Goal: Task Accomplishment & Management: Manage account settings

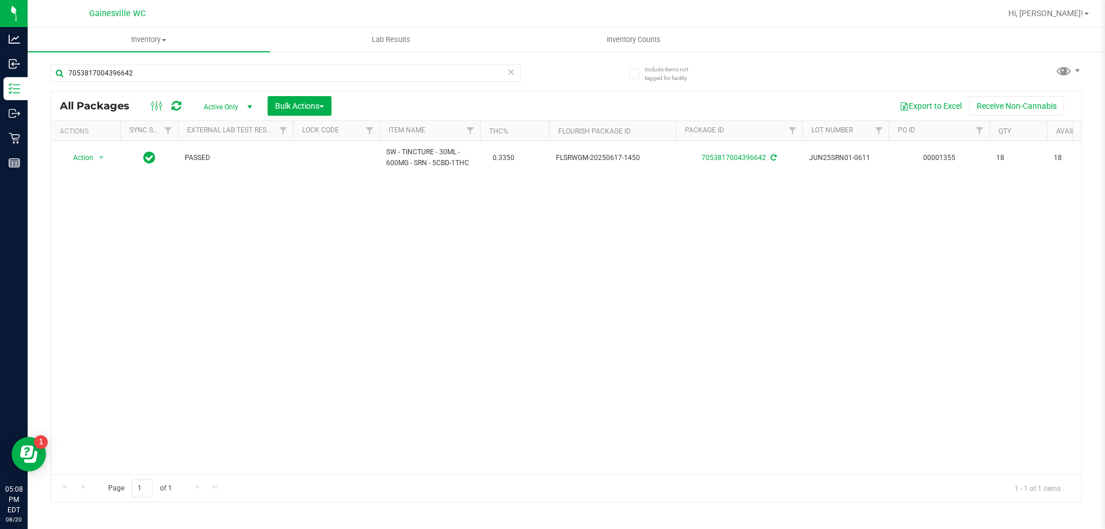
click at [509, 77] on icon at bounding box center [511, 71] width 8 height 14
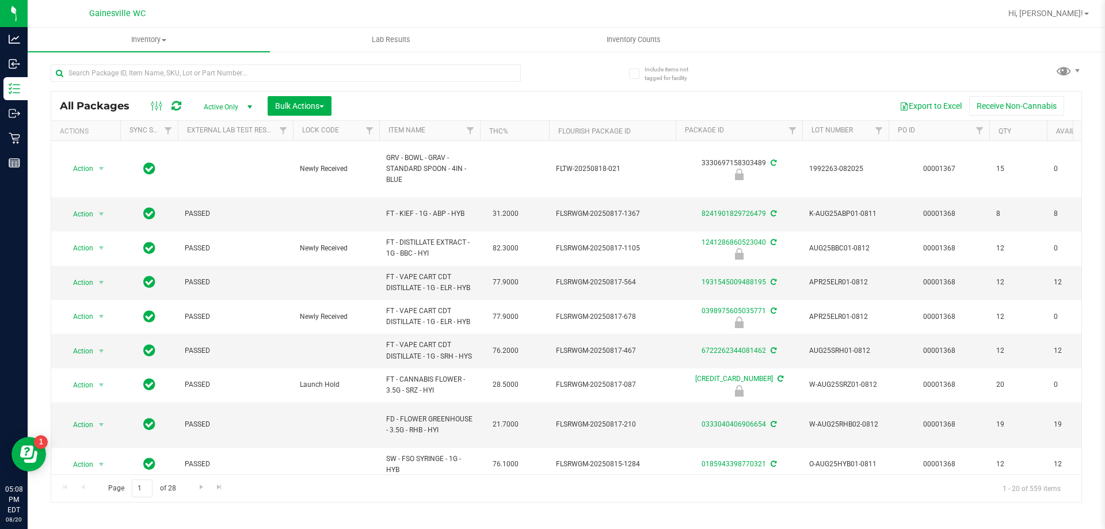
click at [436, 128] on th "Item Name" at bounding box center [429, 131] width 101 height 20
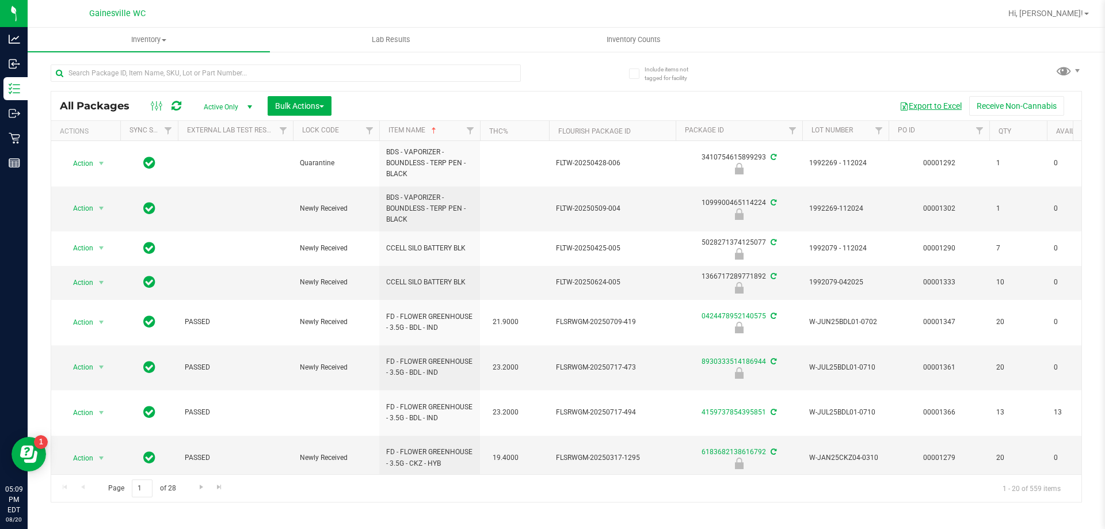
click at [931, 98] on button "Export to Excel" at bounding box center [930, 106] width 77 height 20
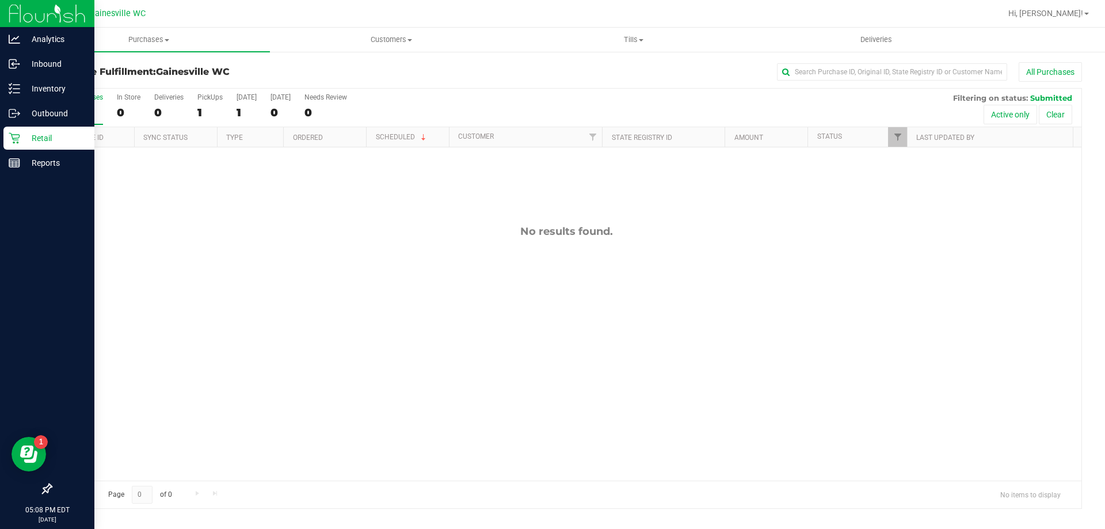
click at [10, 136] on icon at bounding box center [15, 138] width 12 height 12
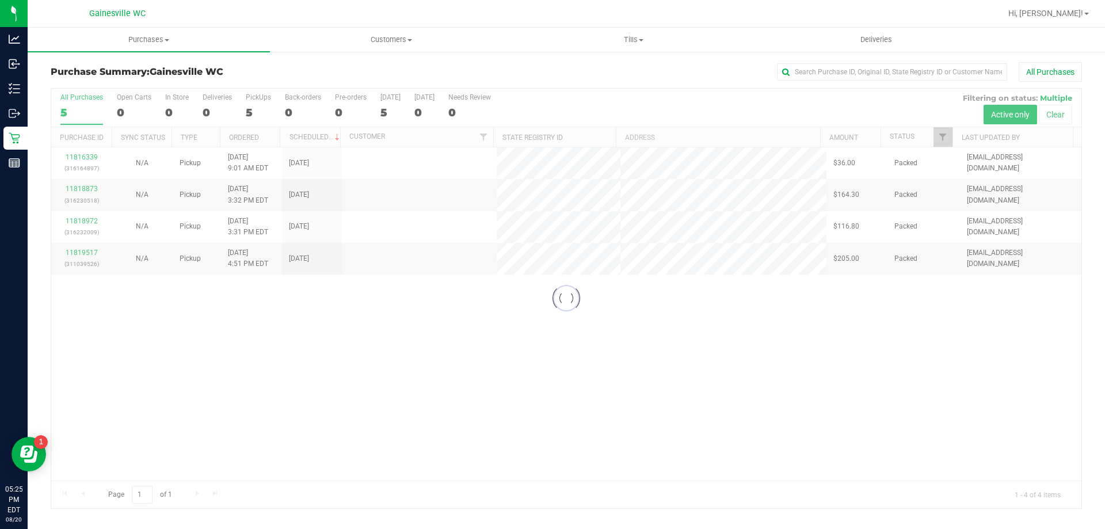
click at [317, 298] on div at bounding box center [566, 298] width 1030 height 419
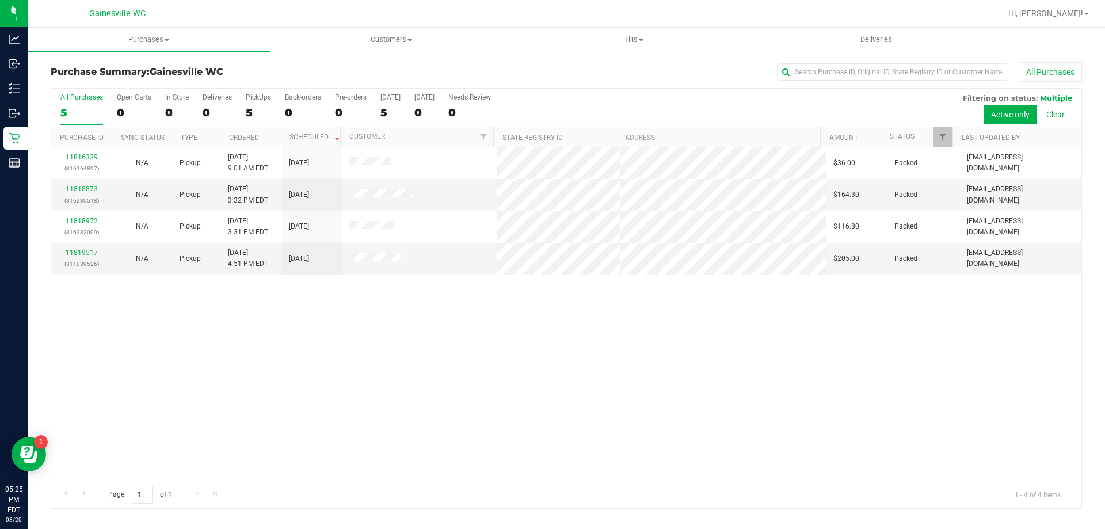
click at [461, 407] on div "11816339 (316164897) N/A Pickup 8/20/2025 9:01 AM EDT 8/20/2025 $36.00 Packed j…" at bounding box center [566, 313] width 1030 height 333
click at [430, 438] on div "11816339 (316164897) N/A Pickup 8/20/2025 9:01 AM EDT 8/20/2025 $36.00 Packed j…" at bounding box center [566, 313] width 1030 height 333
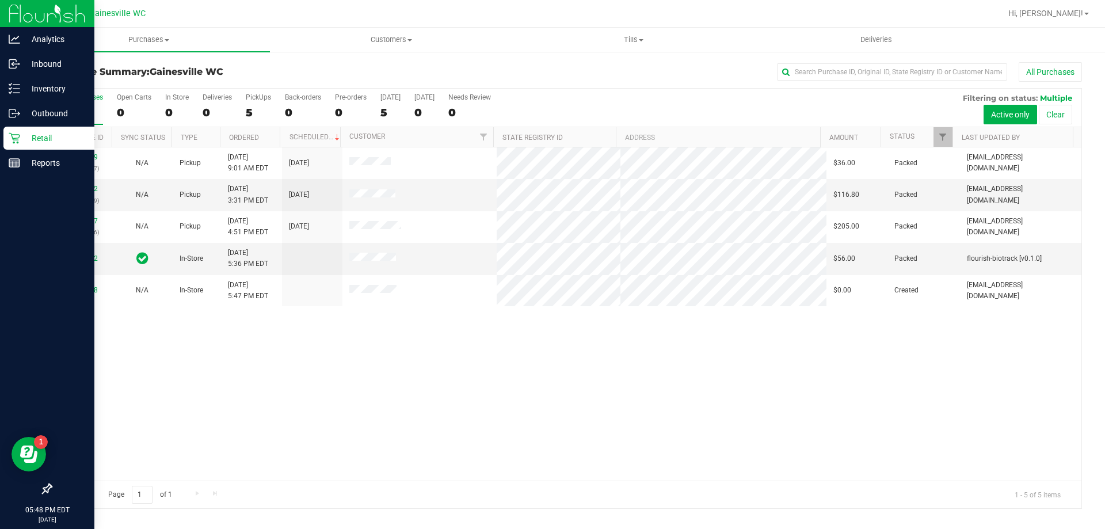
click at [29, 139] on p "Retail" at bounding box center [54, 138] width 69 height 14
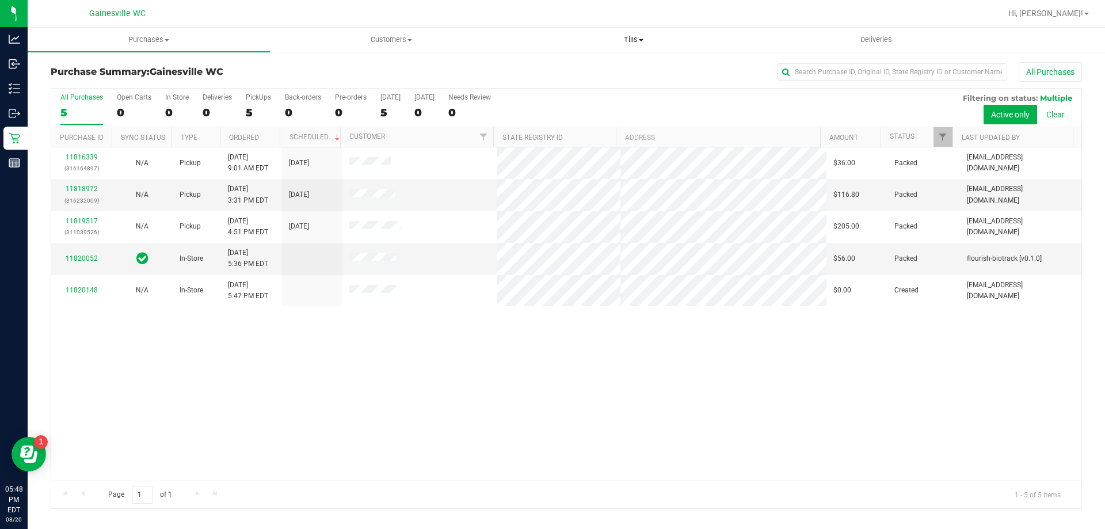
click at [622, 33] on uib-tab-heading "Tills Manage tills Reconcile e-payments" at bounding box center [633, 39] width 241 height 23
click at [571, 71] on span "Manage tills" at bounding box center [551, 69] width 78 height 10
